Goal: Task Accomplishment & Management: Use online tool/utility

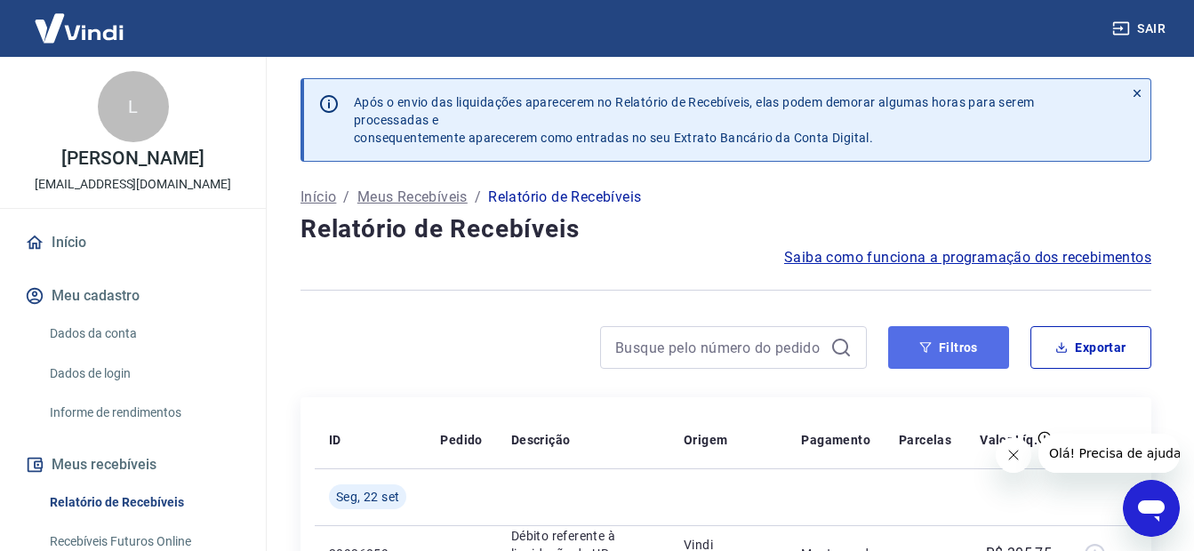
click at [983, 343] on button "Filtros" at bounding box center [948, 347] width 121 height 43
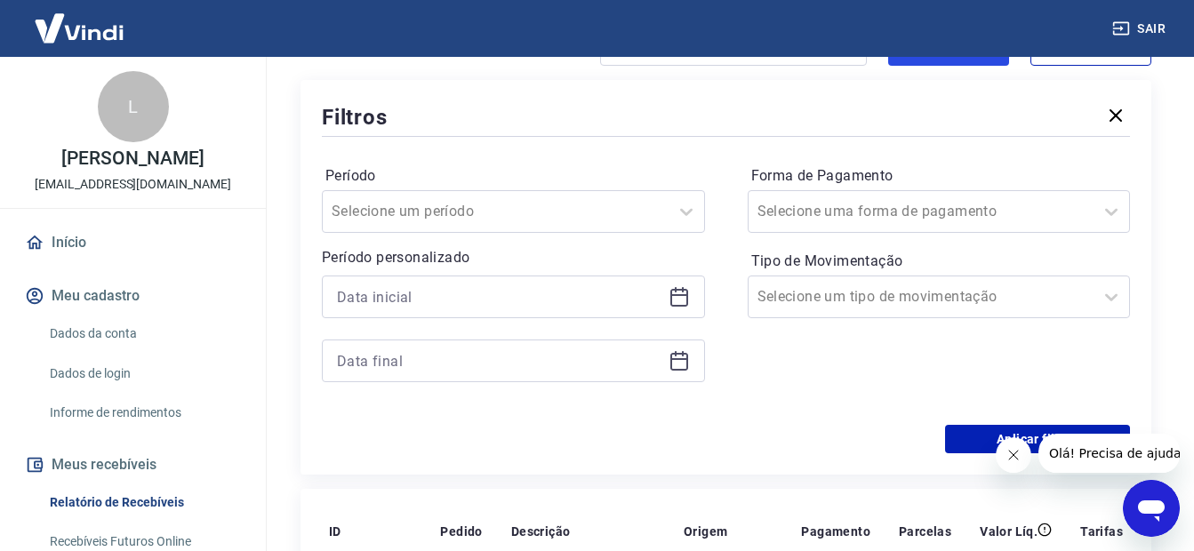
scroll to position [356, 0]
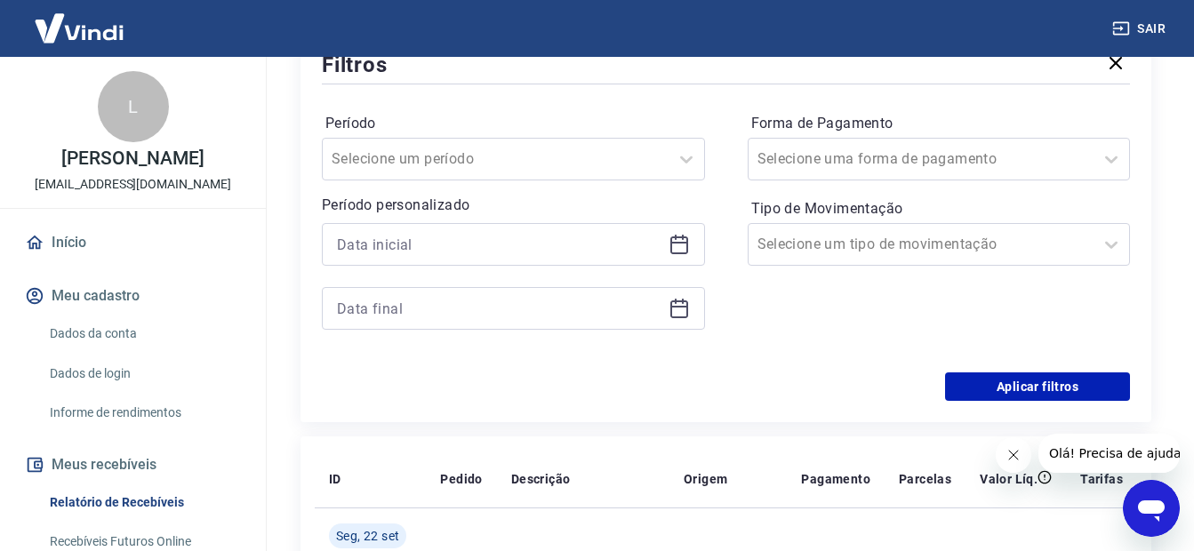
click at [348, 228] on div at bounding box center [513, 244] width 383 height 43
click at [367, 249] on input at bounding box center [499, 244] width 324 height 27
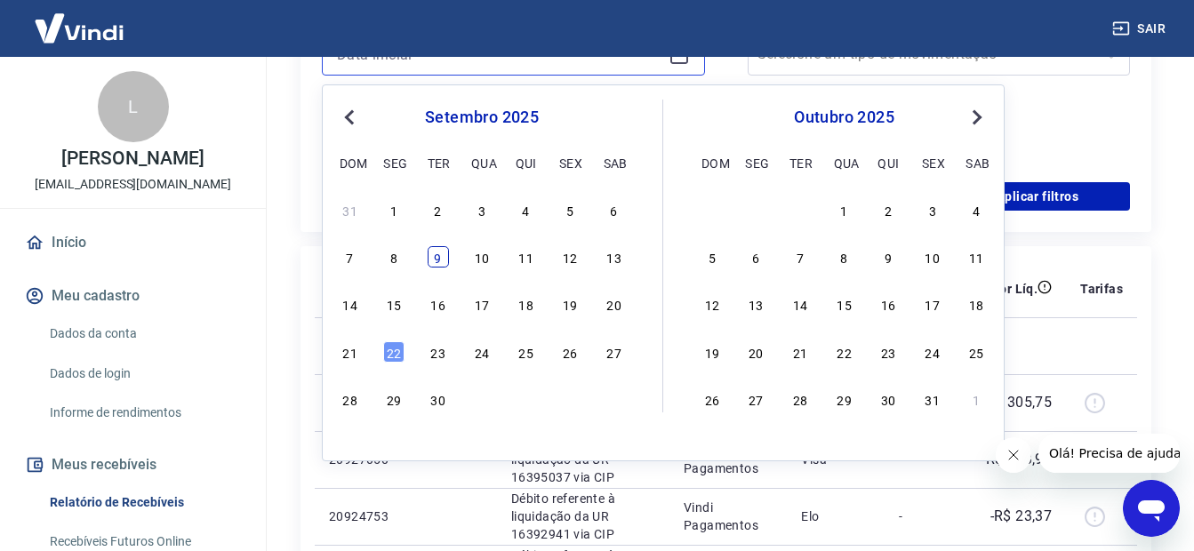
scroll to position [622, 0]
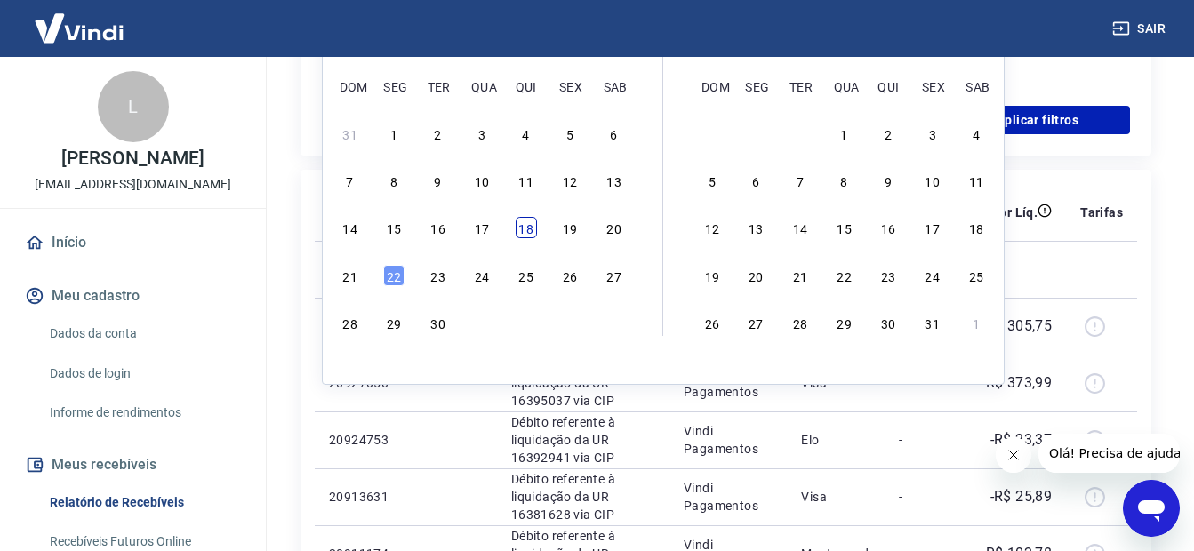
click at [517, 236] on div "18" at bounding box center [526, 227] width 21 height 21
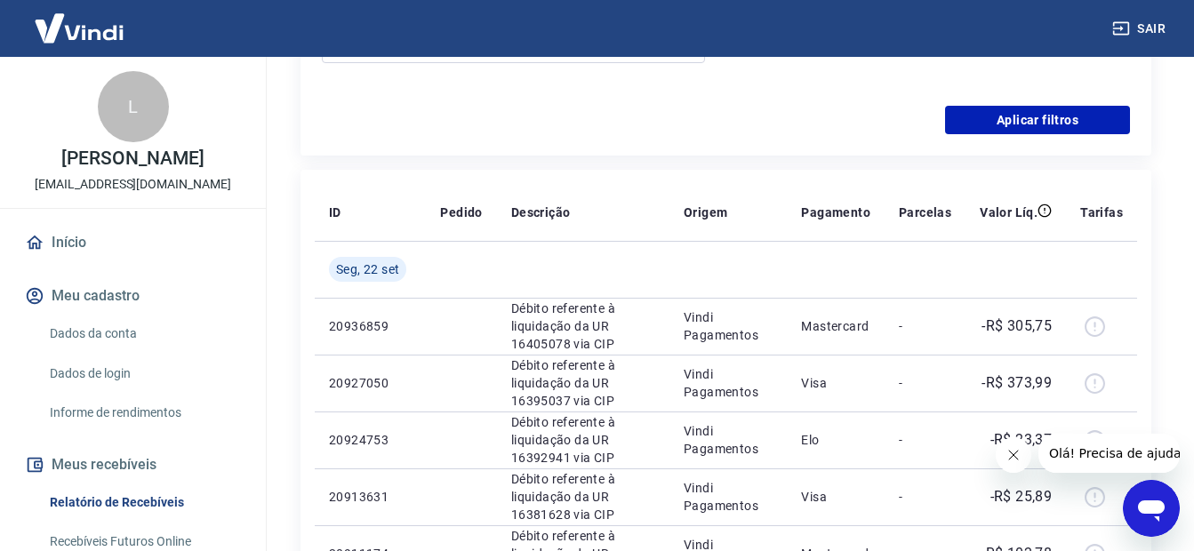
type input "[DATE]"
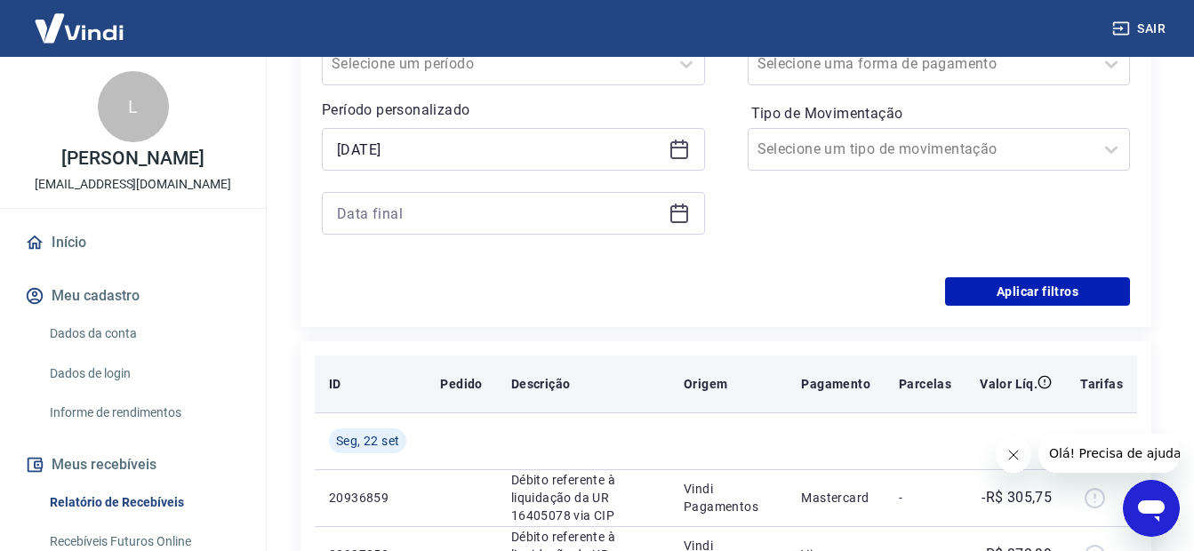
scroll to position [444, 0]
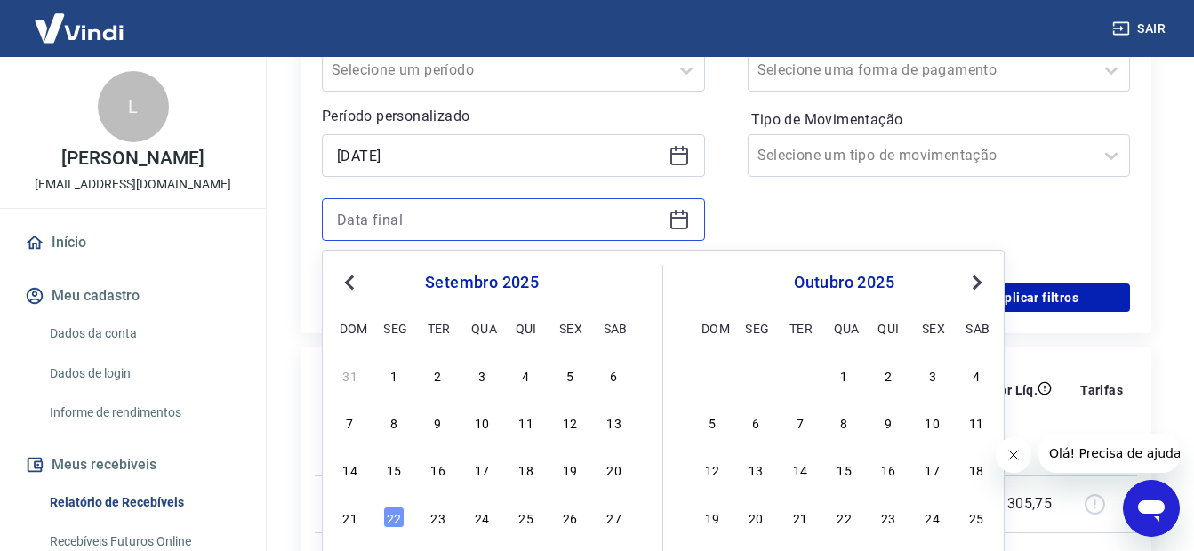
click at [469, 212] on input at bounding box center [499, 219] width 324 height 27
click at [577, 469] on div "19" at bounding box center [569, 469] width 21 height 21
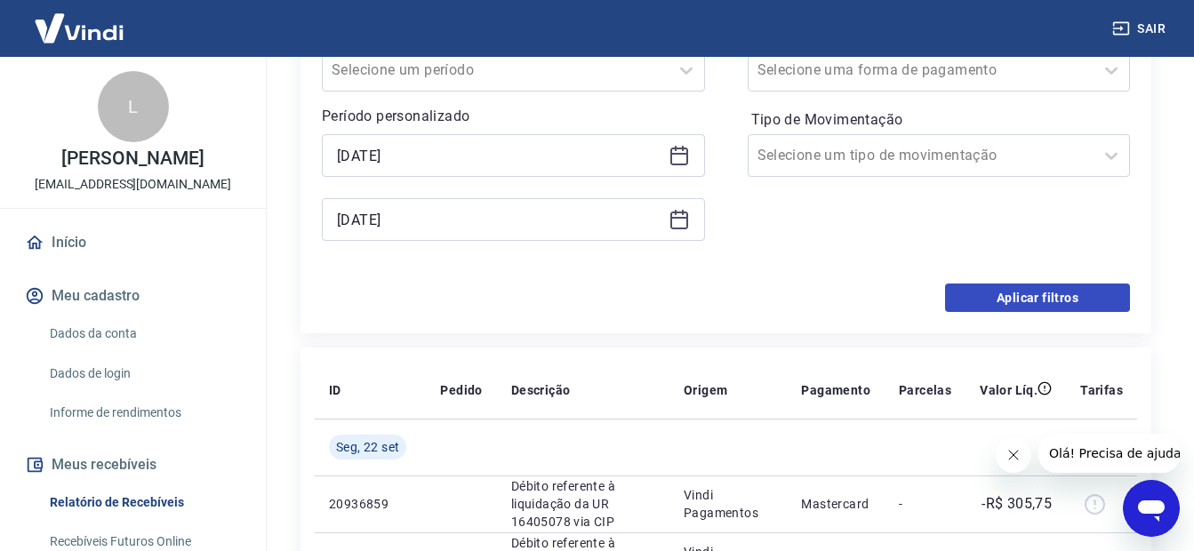
type input "[DATE]"
click at [1034, 302] on button "Aplicar filtros" at bounding box center [1037, 298] width 185 height 28
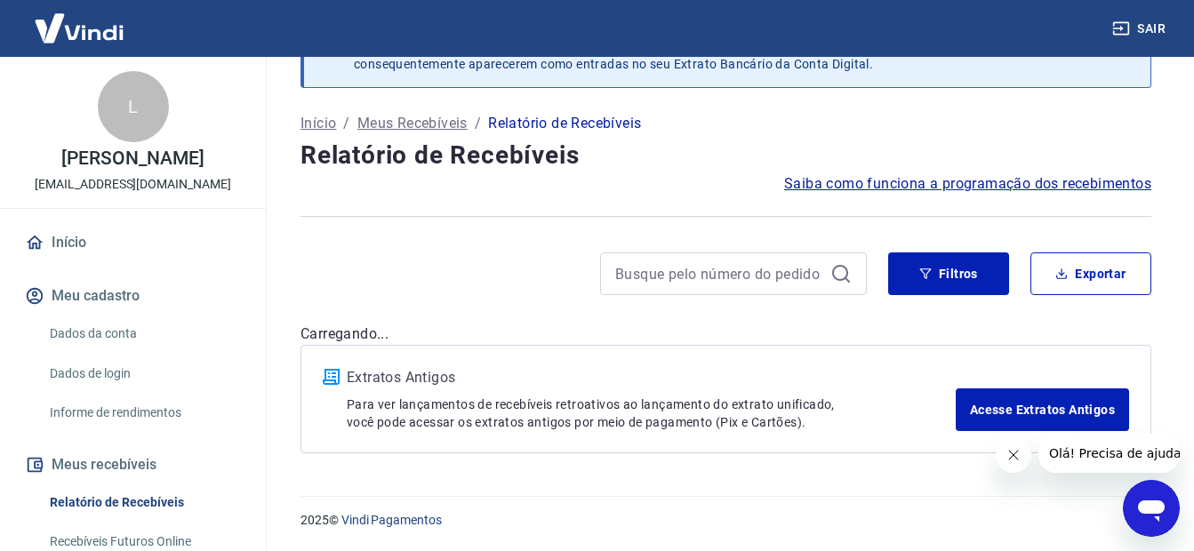
scroll to position [444, 0]
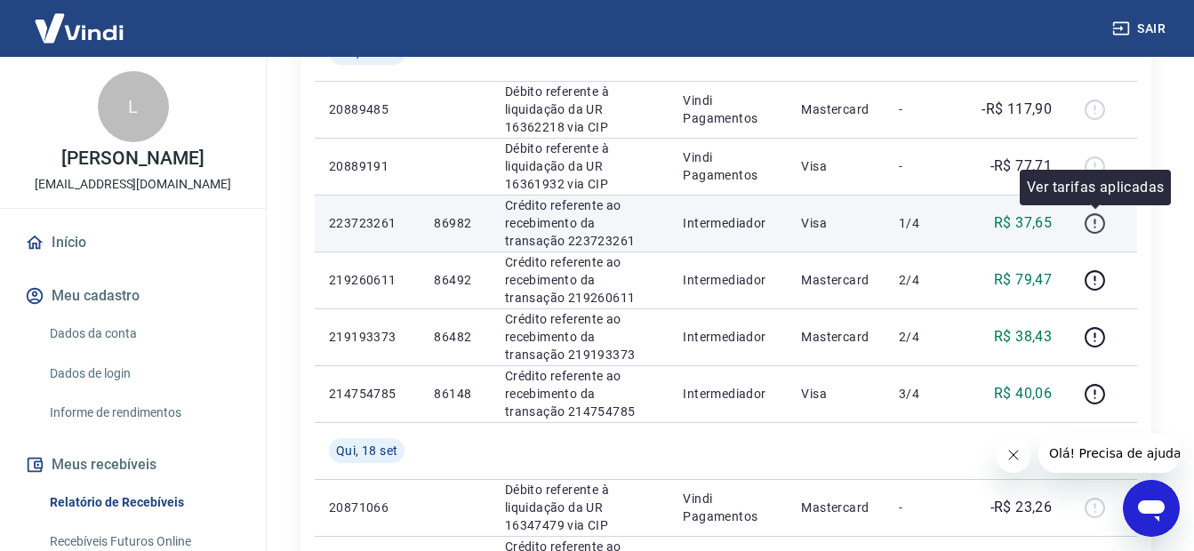
click at [1100, 222] on icon "button" at bounding box center [1094, 223] width 22 height 22
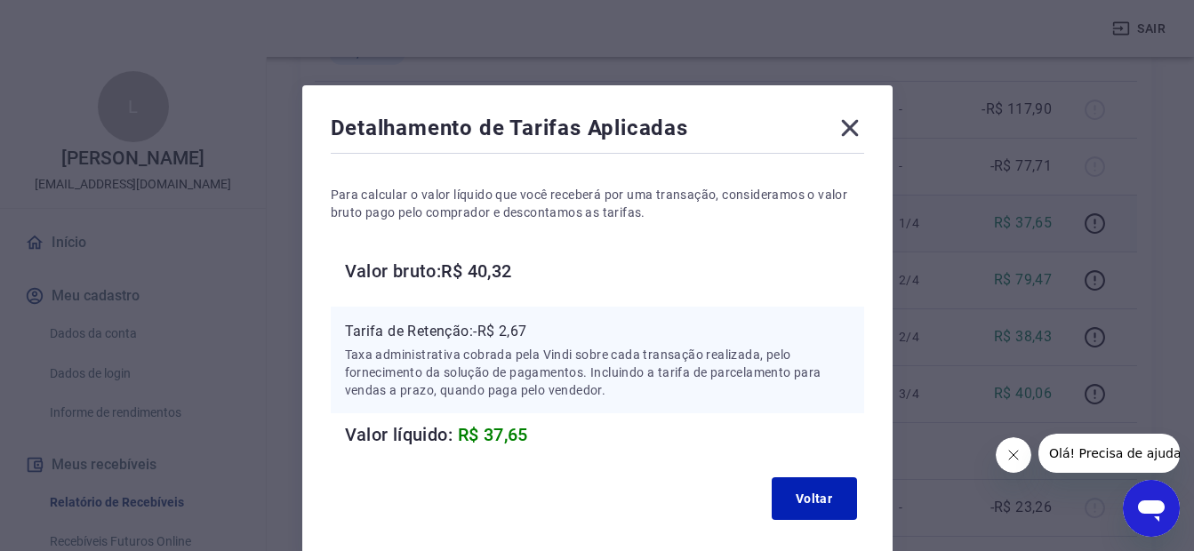
click at [861, 120] on icon at bounding box center [849, 128] width 28 height 28
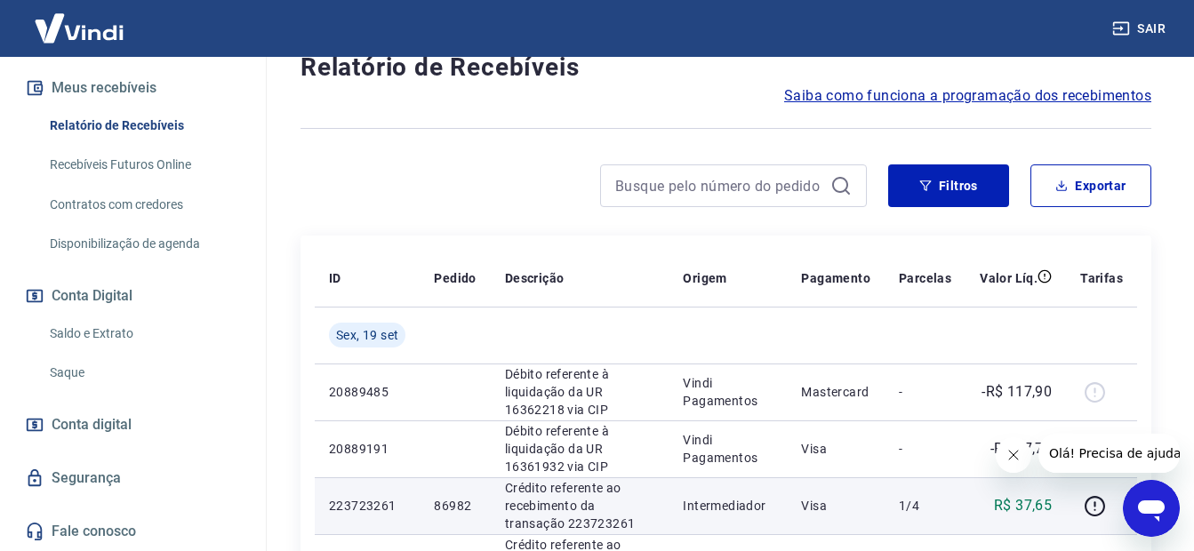
scroll to position [156, 0]
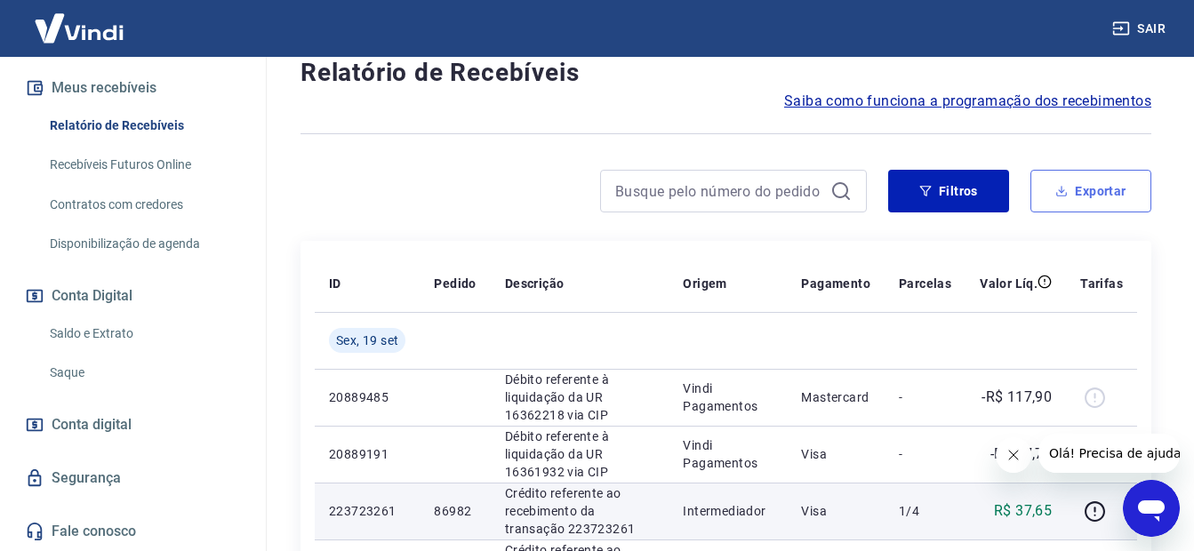
click at [1108, 191] on button "Exportar" at bounding box center [1090, 191] width 121 height 43
type input "[DATE]"
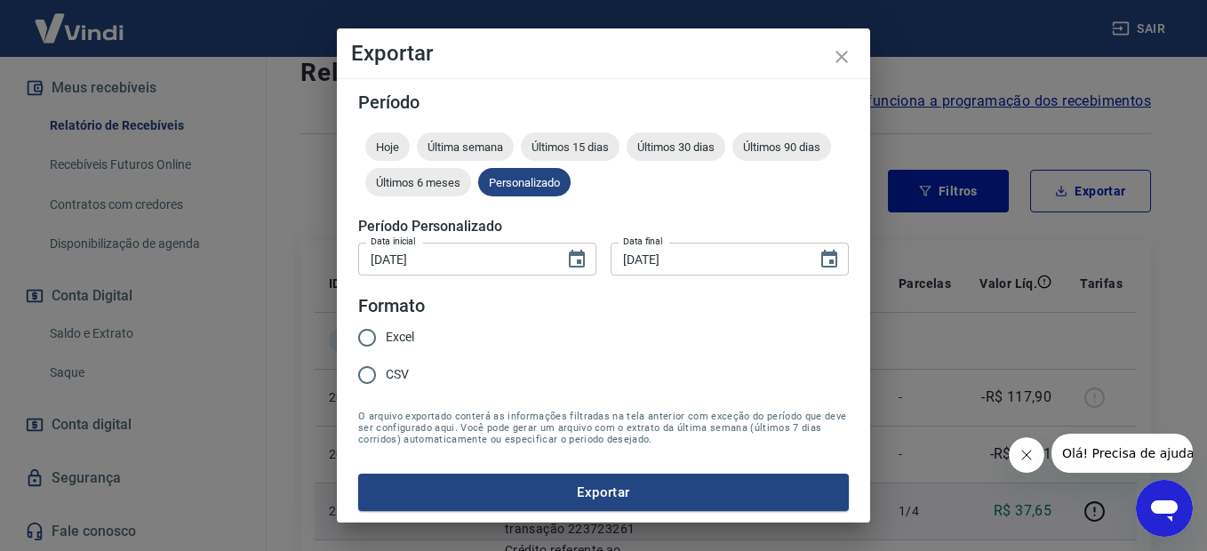
click at [372, 340] on input "Excel" at bounding box center [366, 337] width 37 height 37
radio input "true"
click at [659, 506] on button "Exportar" at bounding box center [603, 492] width 491 height 37
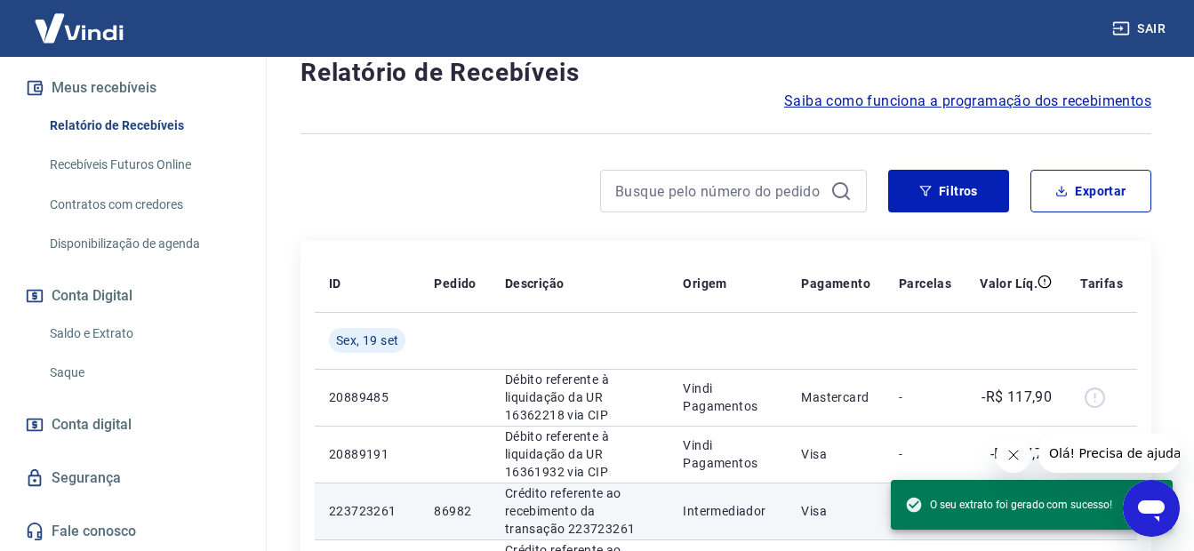
click at [86, 334] on link "Saldo e Extrato" at bounding box center [144, 334] width 202 height 36
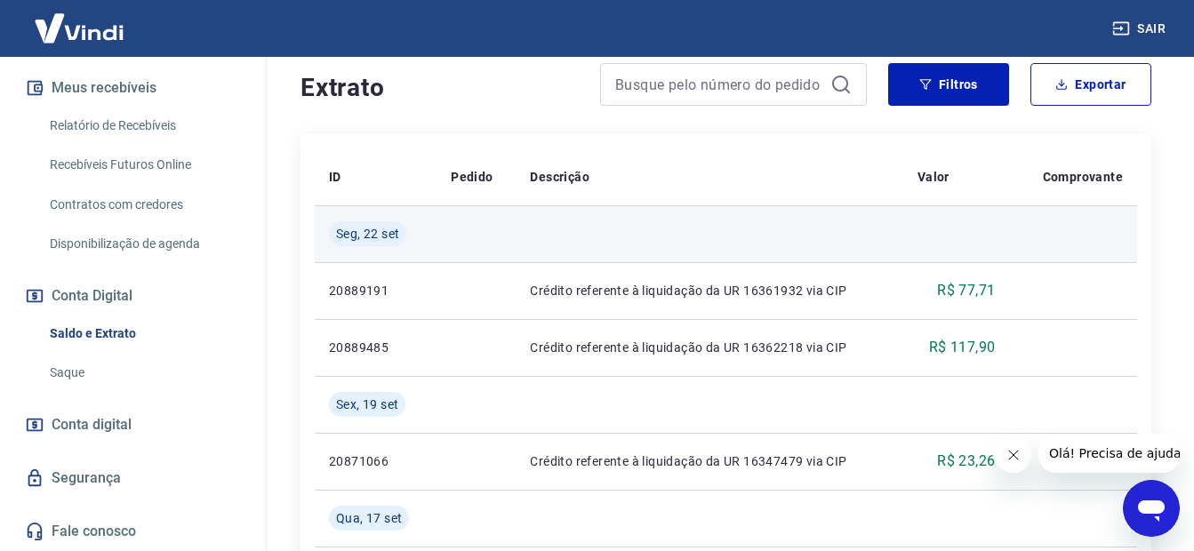
scroll to position [356, 0]
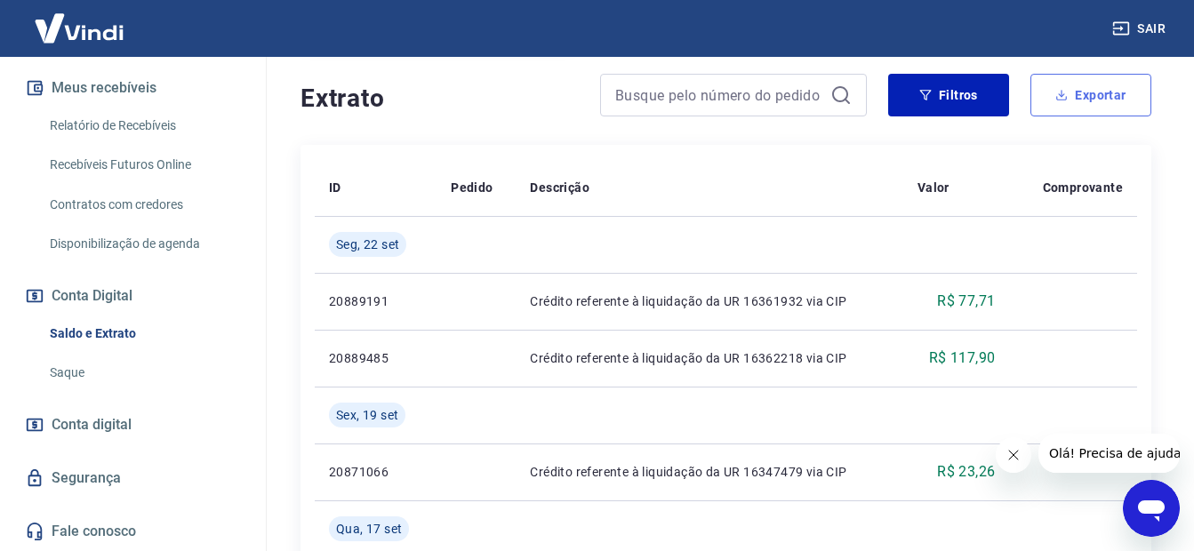
click at [1073, 100] on button "Exportar" at bounding box center [1090, 95] width 121 height 43
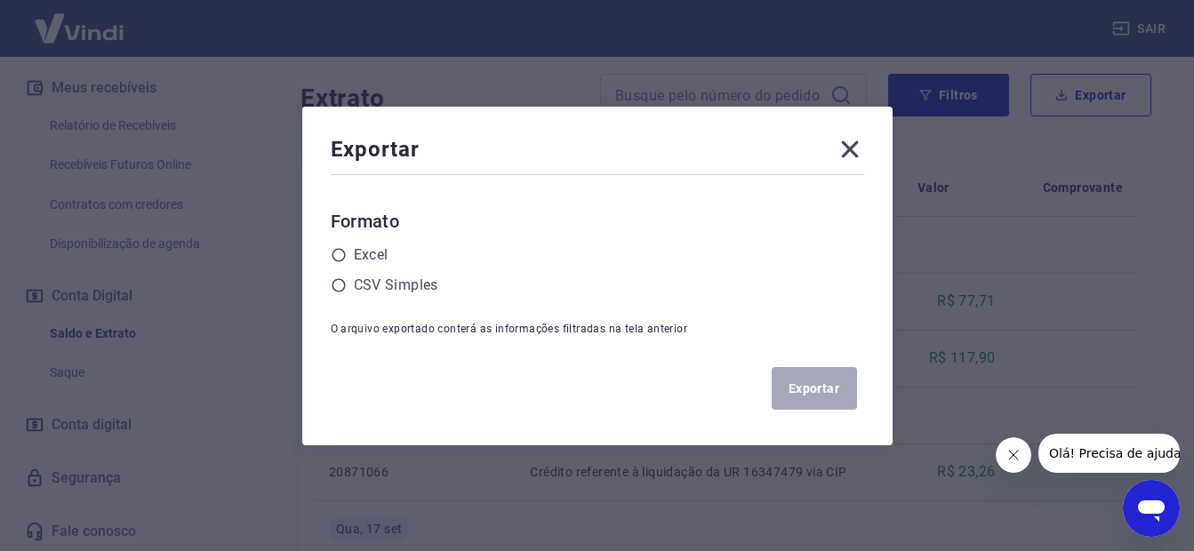
click at [854, 149] on icon at bounding box center [849, 148] width 17 height 17
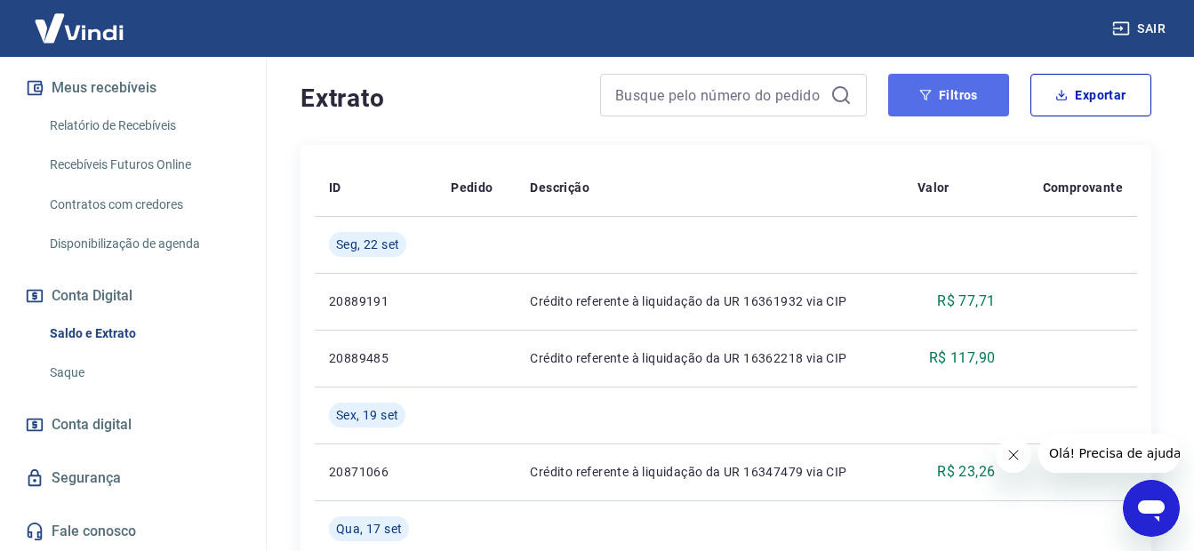
click at [955, 113] on button "Filtros" at bounding box center [948, 95] width 121 height 43
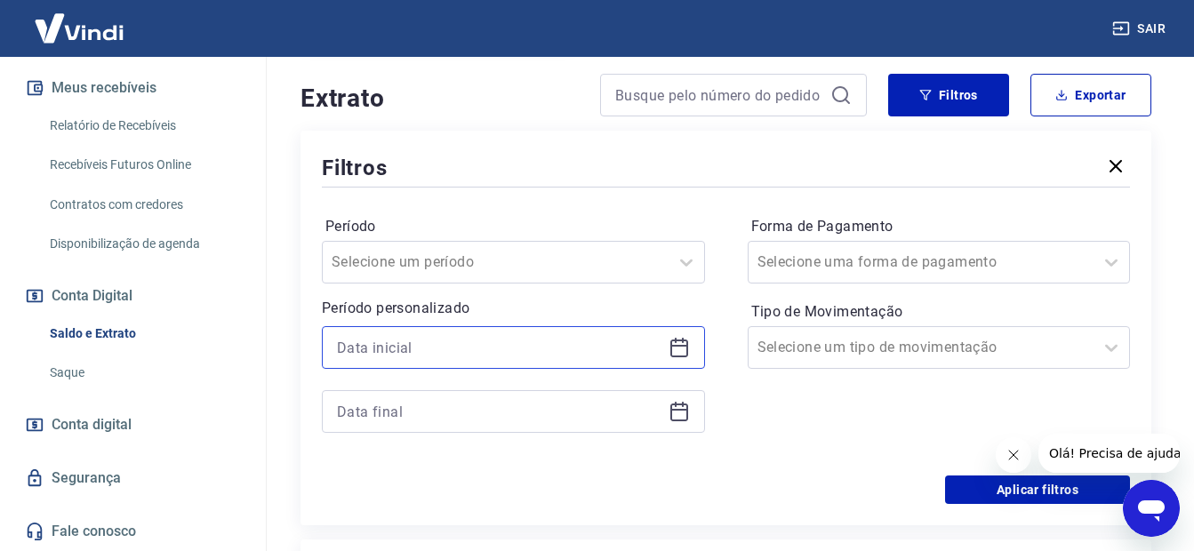
click at [397, 342] on input at bounding box center [499, 347] width 324 height 27
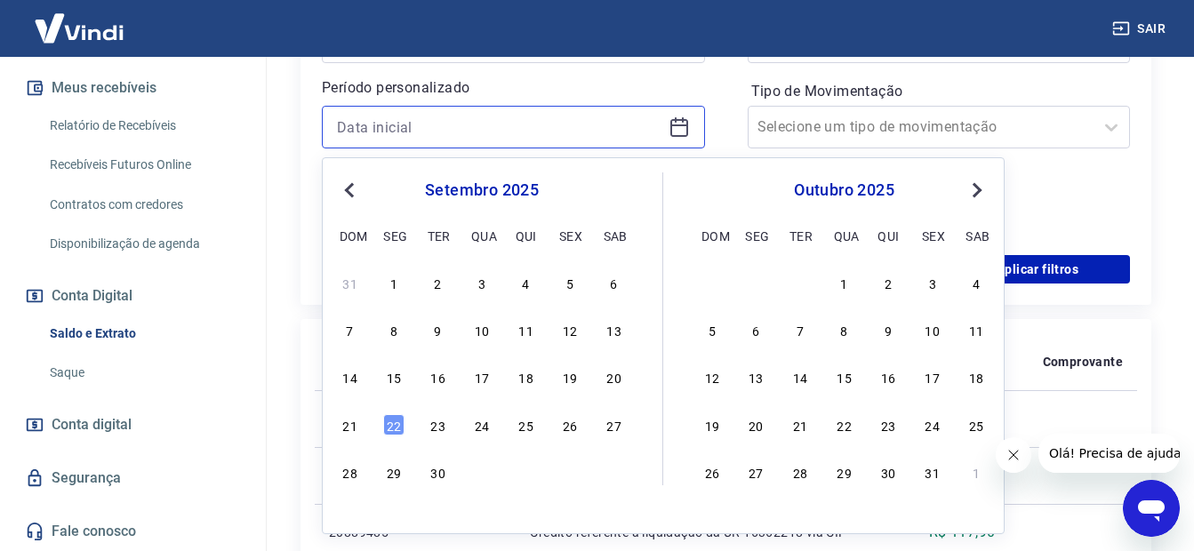
scroll to position [622, 0]
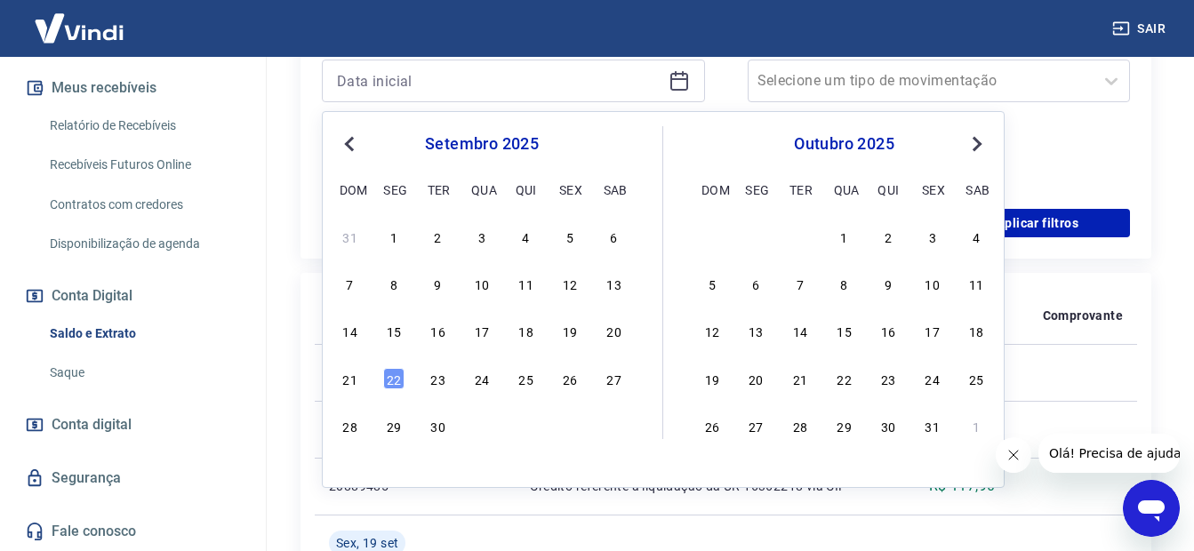
click at [523, 325] on div "18" at bounding box center [526, 330] width 21 height 21
type input "[DATE]"
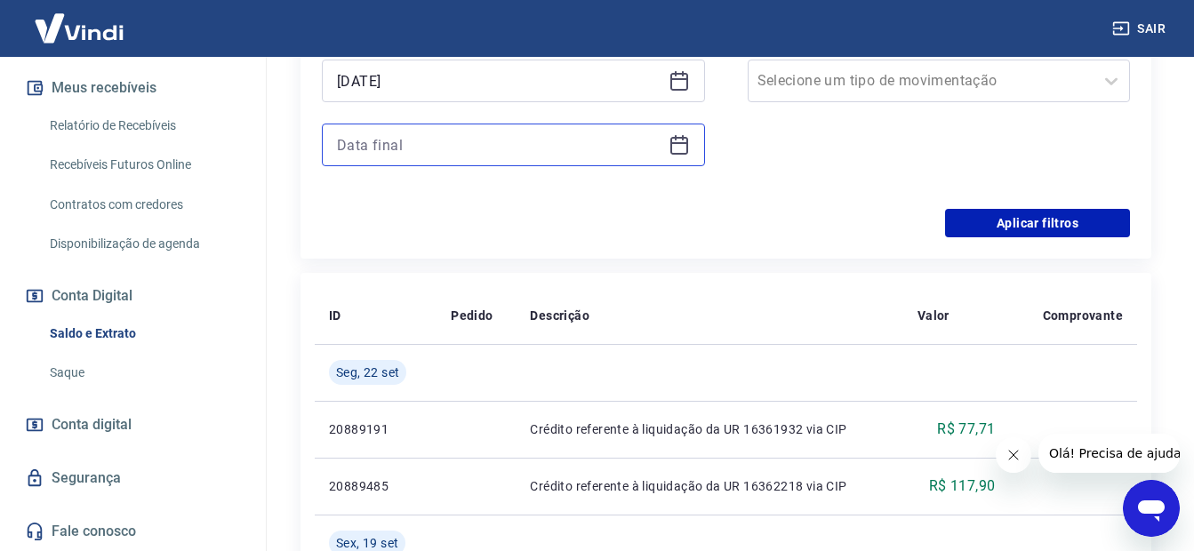
click at [415, 152] on input at bounding box center [499, 145] width 324 height 27
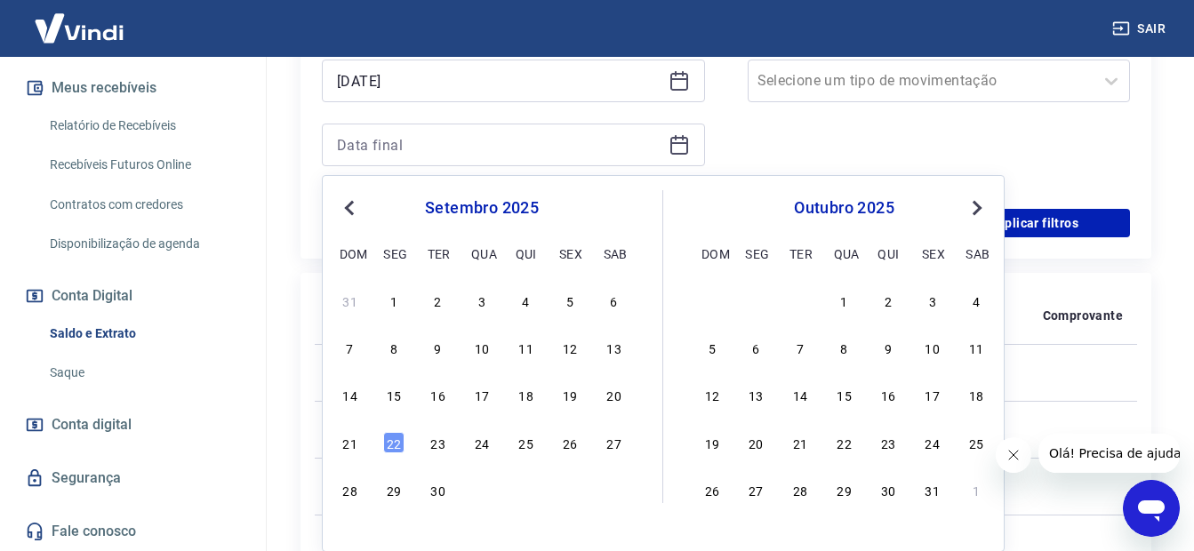
click at [558, 388] on div "14 15 16 17 18 19 20" at bounding box center [482, 395] width 290 height 26
click at [563, 390] on div "19" at bounding box center [569, 394] width 21 height 21
type input "[DATE]"
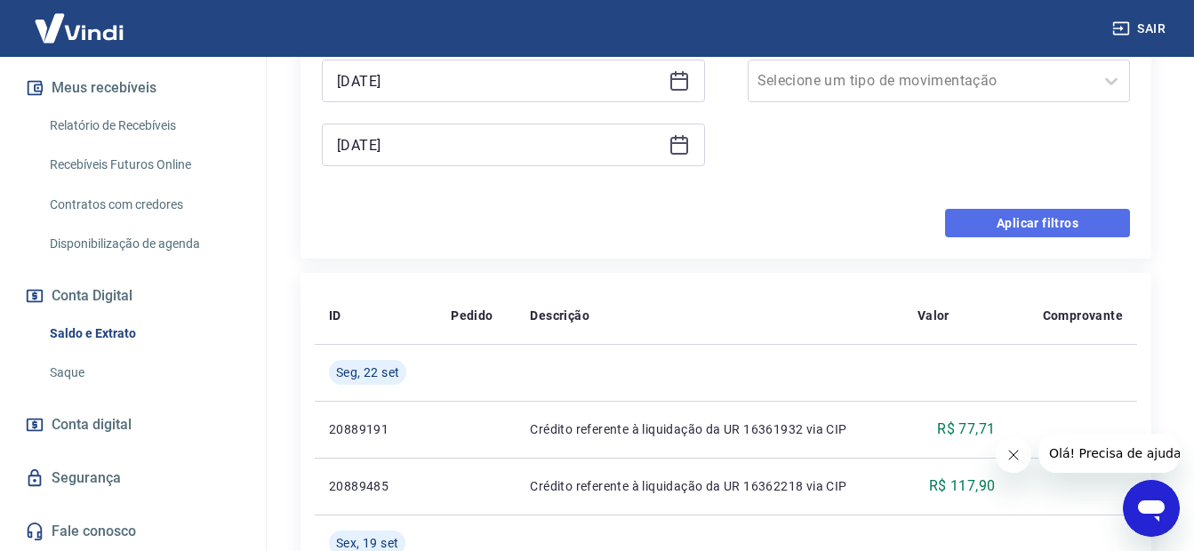
click at [1019, 234] on button "Aplicar filtros" at bounding box center [1037, 223] width 185 height 28
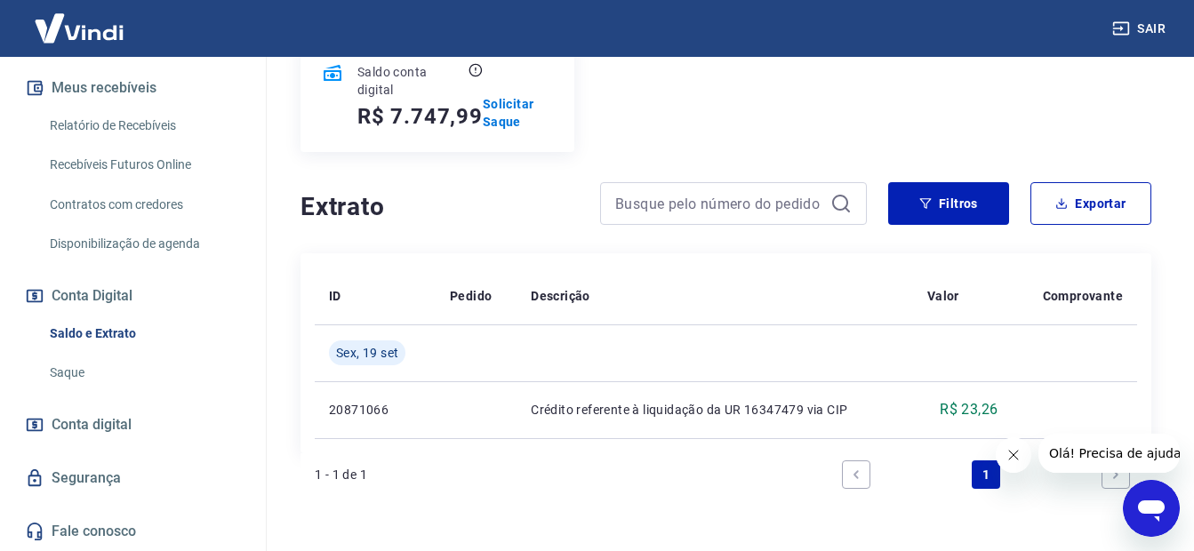
scroll to position [215, 0]
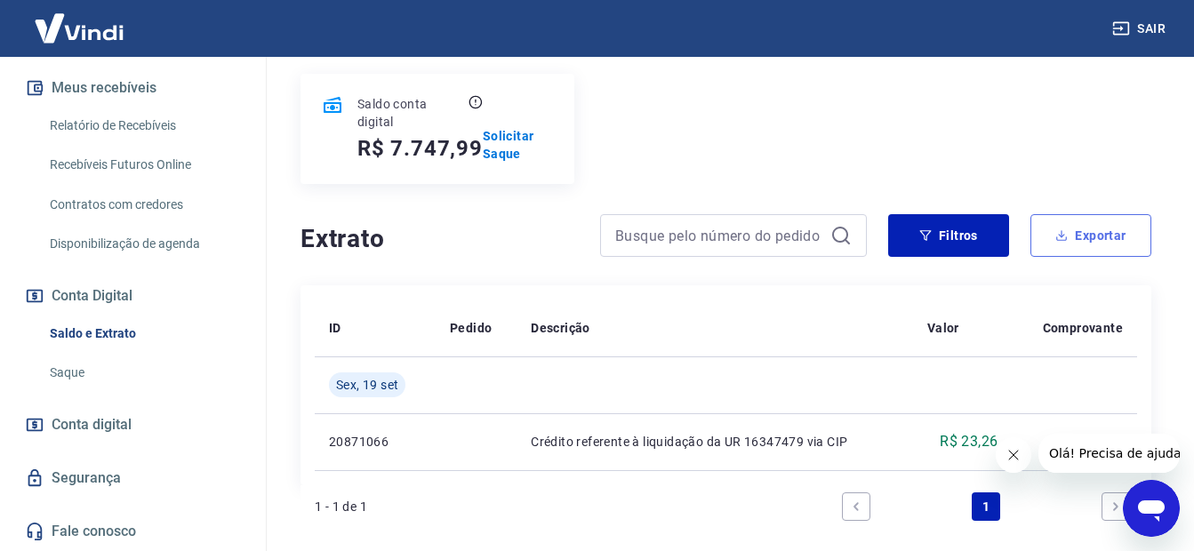
click at [1088, 230] on button "Exportar" at bounding box center [1090, 235] width 121 height 43
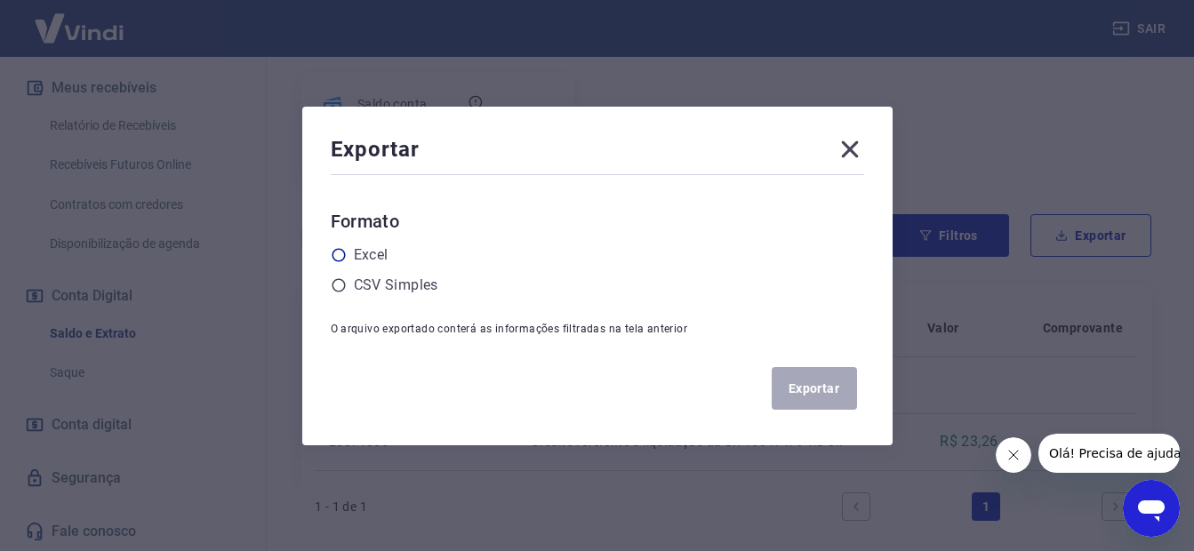
click at [385, 245] on label "Excel" at bounding box center [371, 254] width 35 height 21
click at [0, 0] on input "radio" at bounding box center [0, 0] width 0 height 0
click at [836, 396] on button "Exportar" at bounding box center [814, 388] width 85 height 43
